Goal: Register for event/course

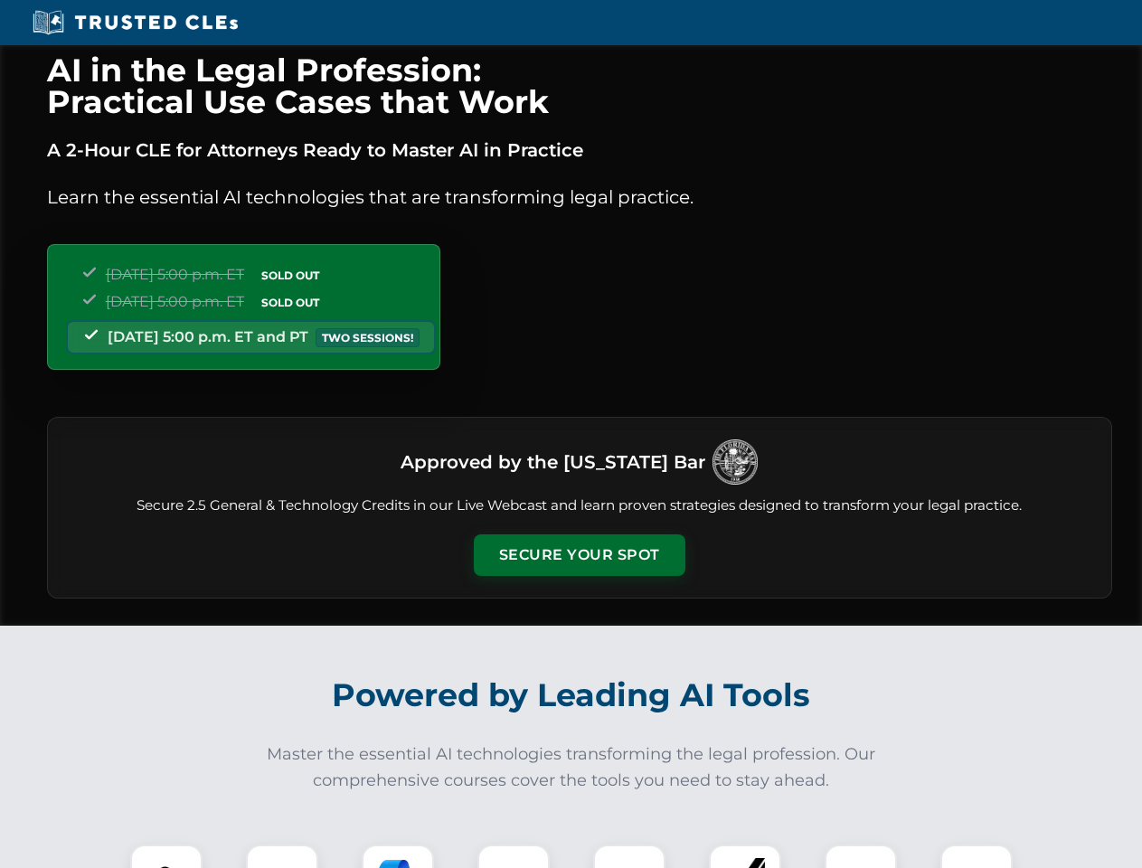
click at [579, 555] on button "Secure Your Spot" at bounding box center [580, 555] width 212 height 42
click at [166, 856] on img at bounding box center [166, 880] width 52 height 52
click at [282, 856] on div at bounding box center [282, 880] width 72 height 72
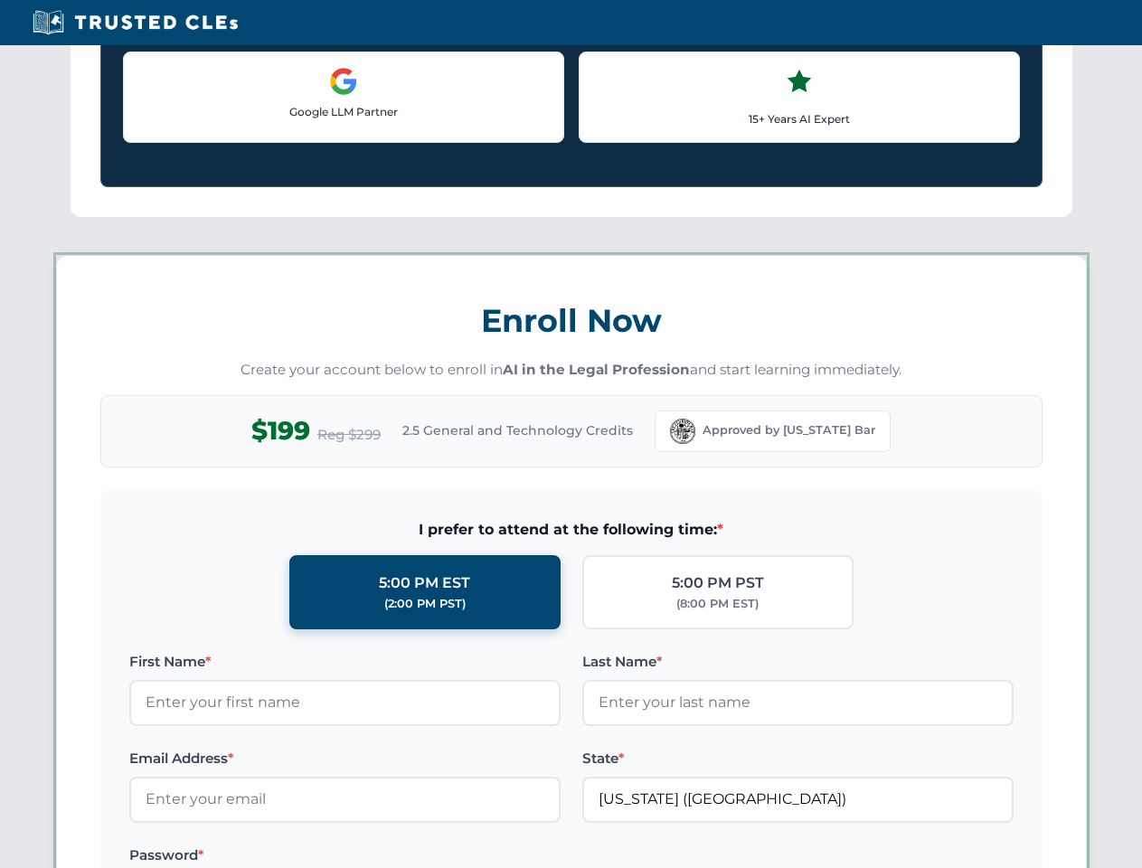
click at [514, 856] on label "Password *" at bounding box center [344, 855] width 431 height 22
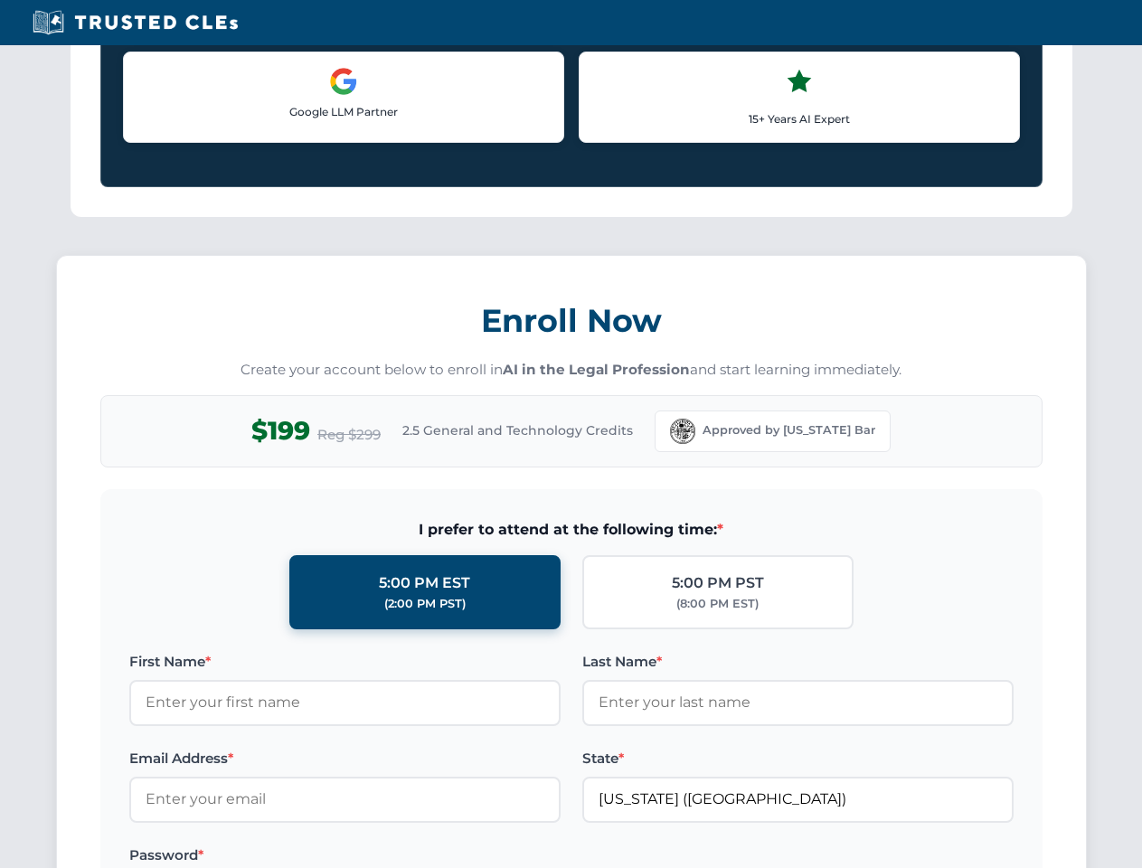
scroll to position [1775, 0]
